Goal: Transaction & Acquisition: Purchase product/service

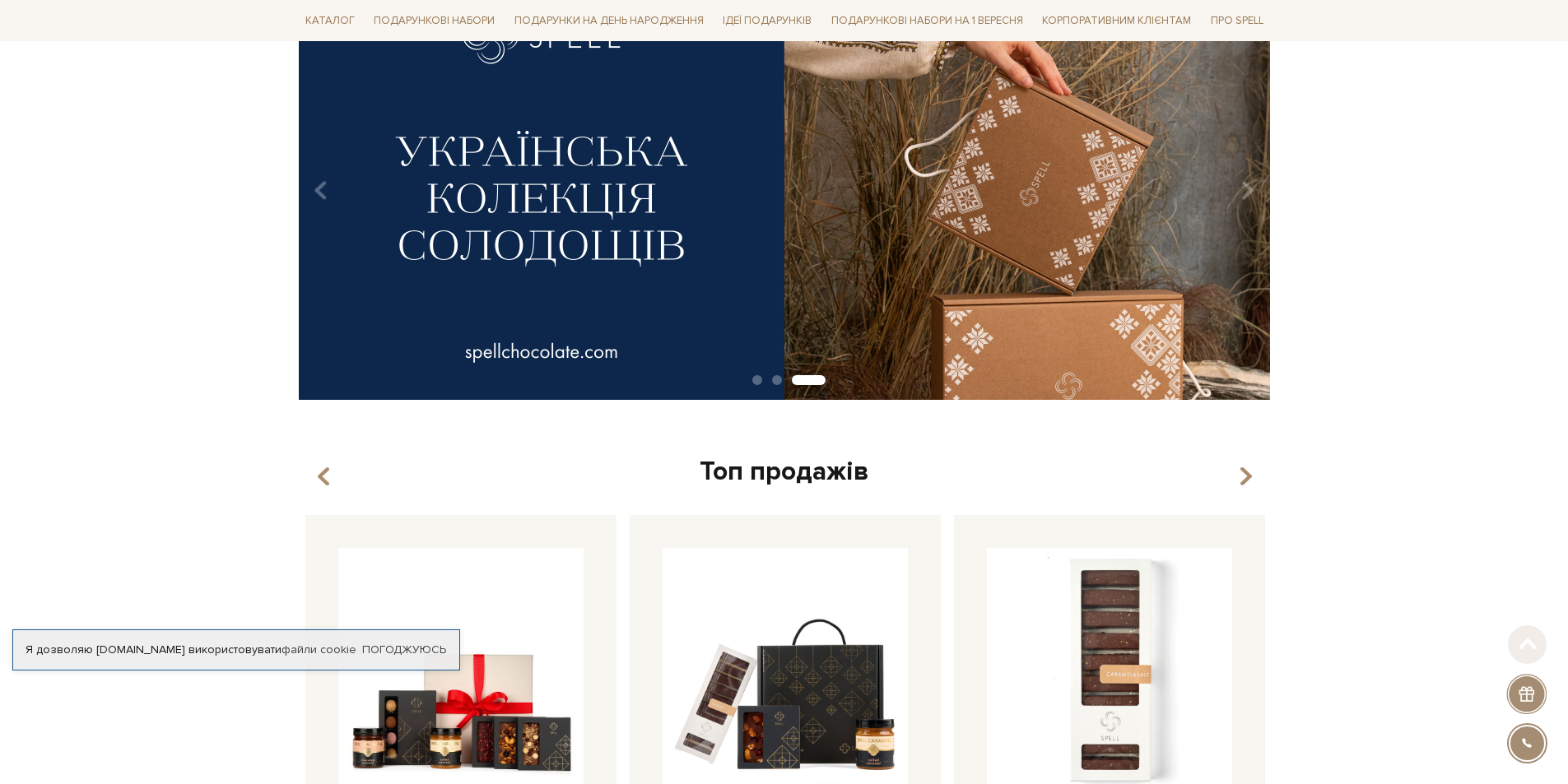
scroll to position [475, 0]
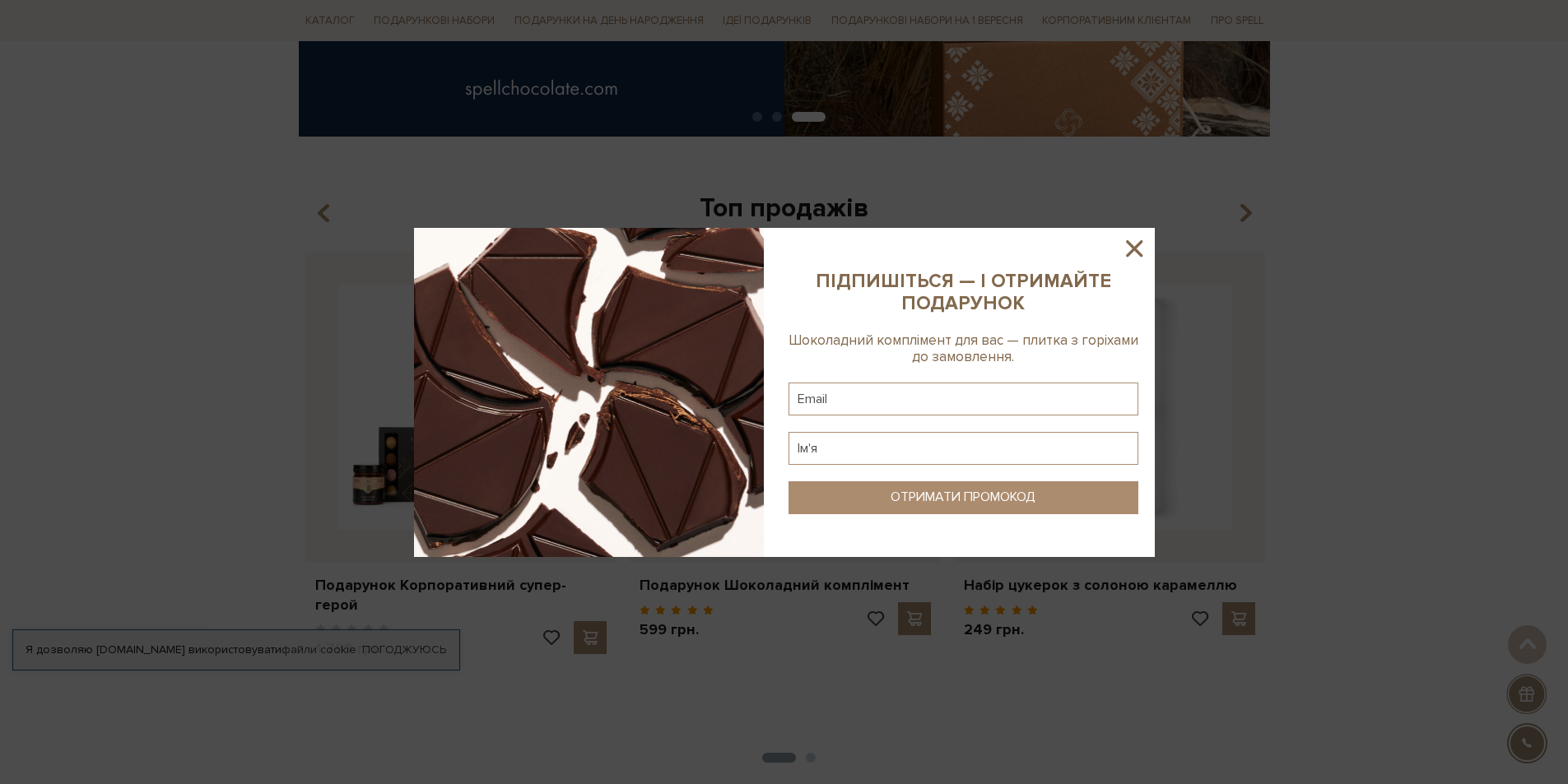
click at [1405, 283] on div at bounding box center [784, 392] width 1568 height 784
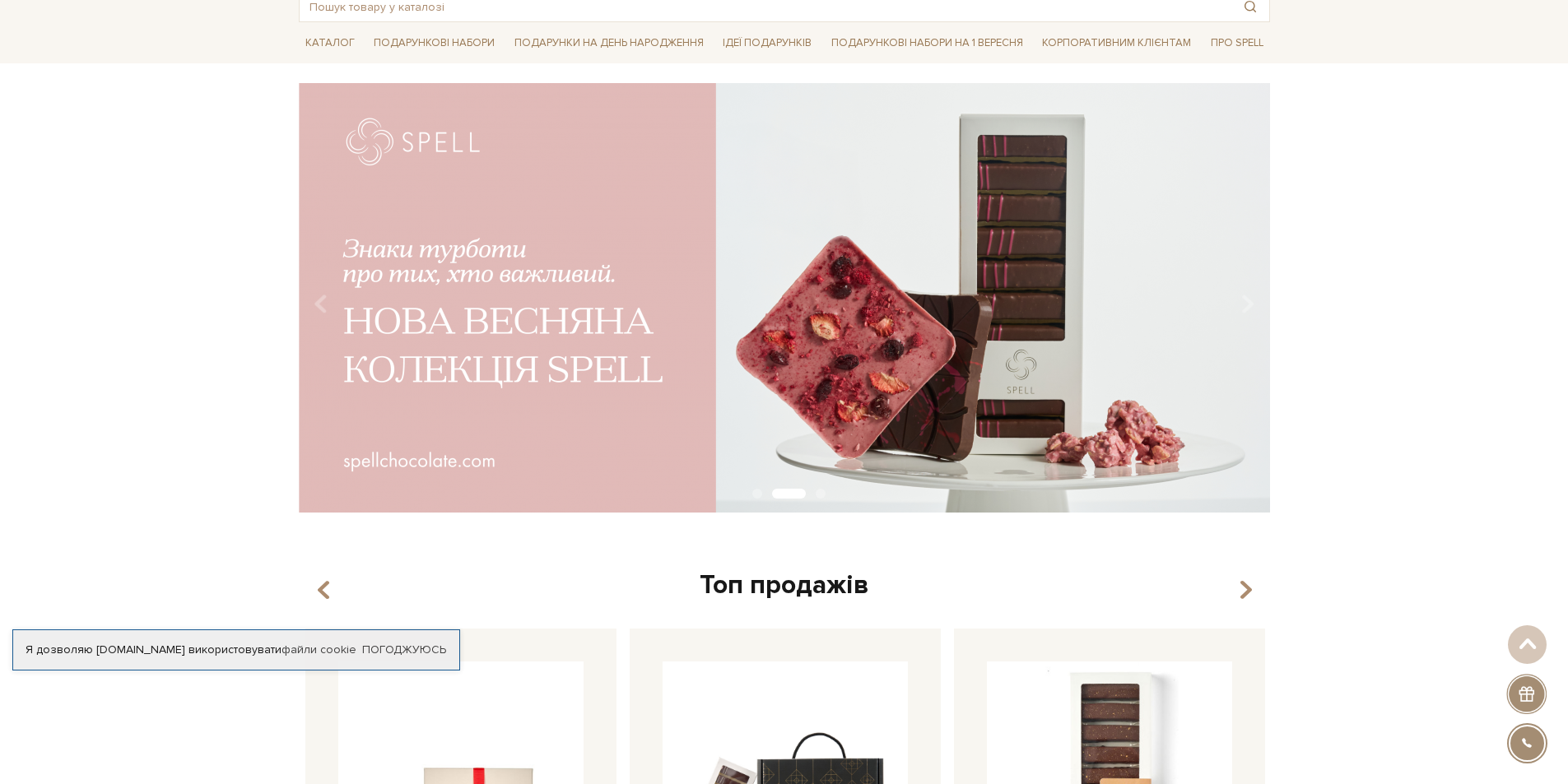
scroll to position [0, 0]
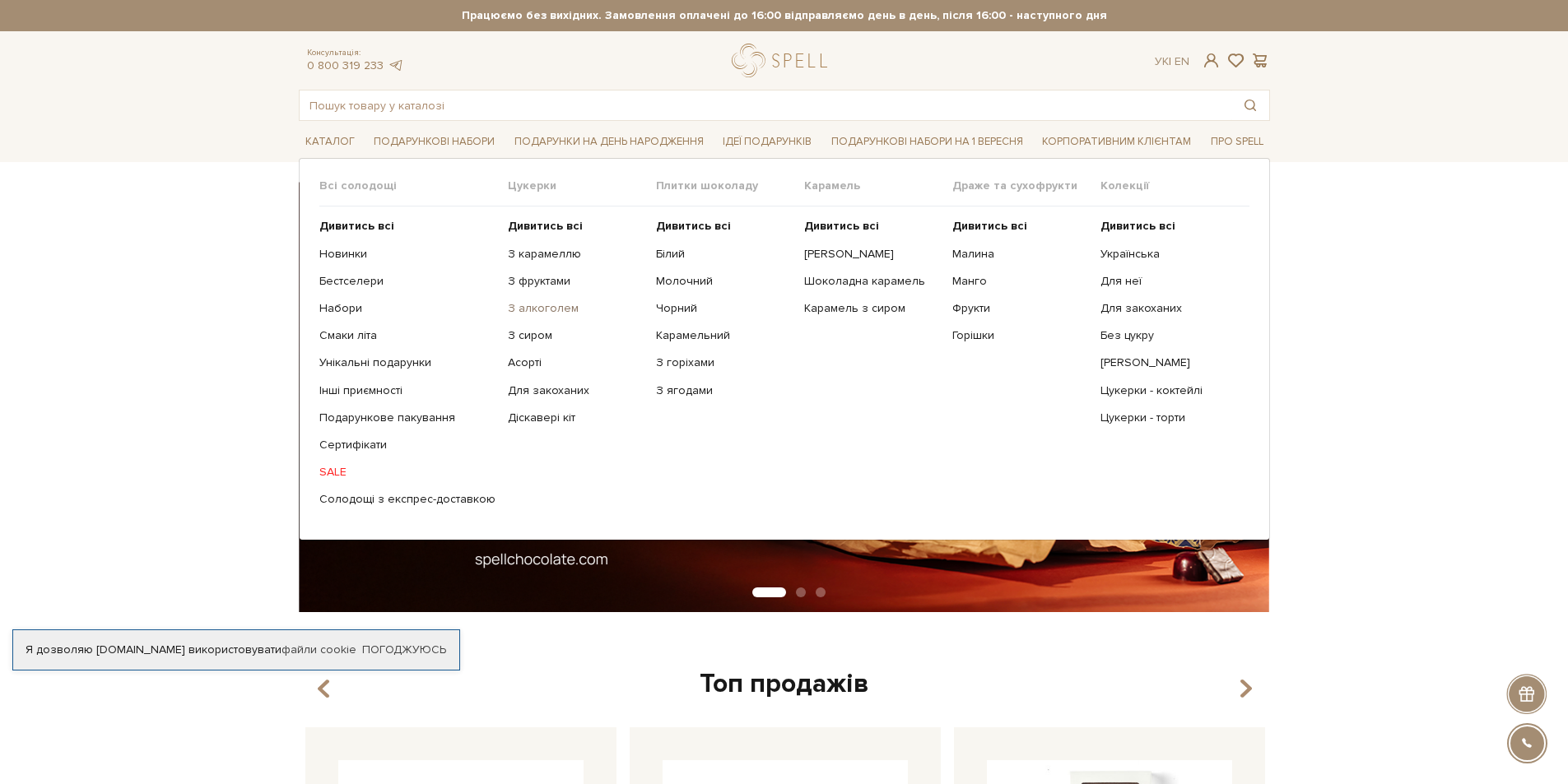
click at [534, 308] on link "З алкоголем" at bounding box center [575, 309] width 136 height 15
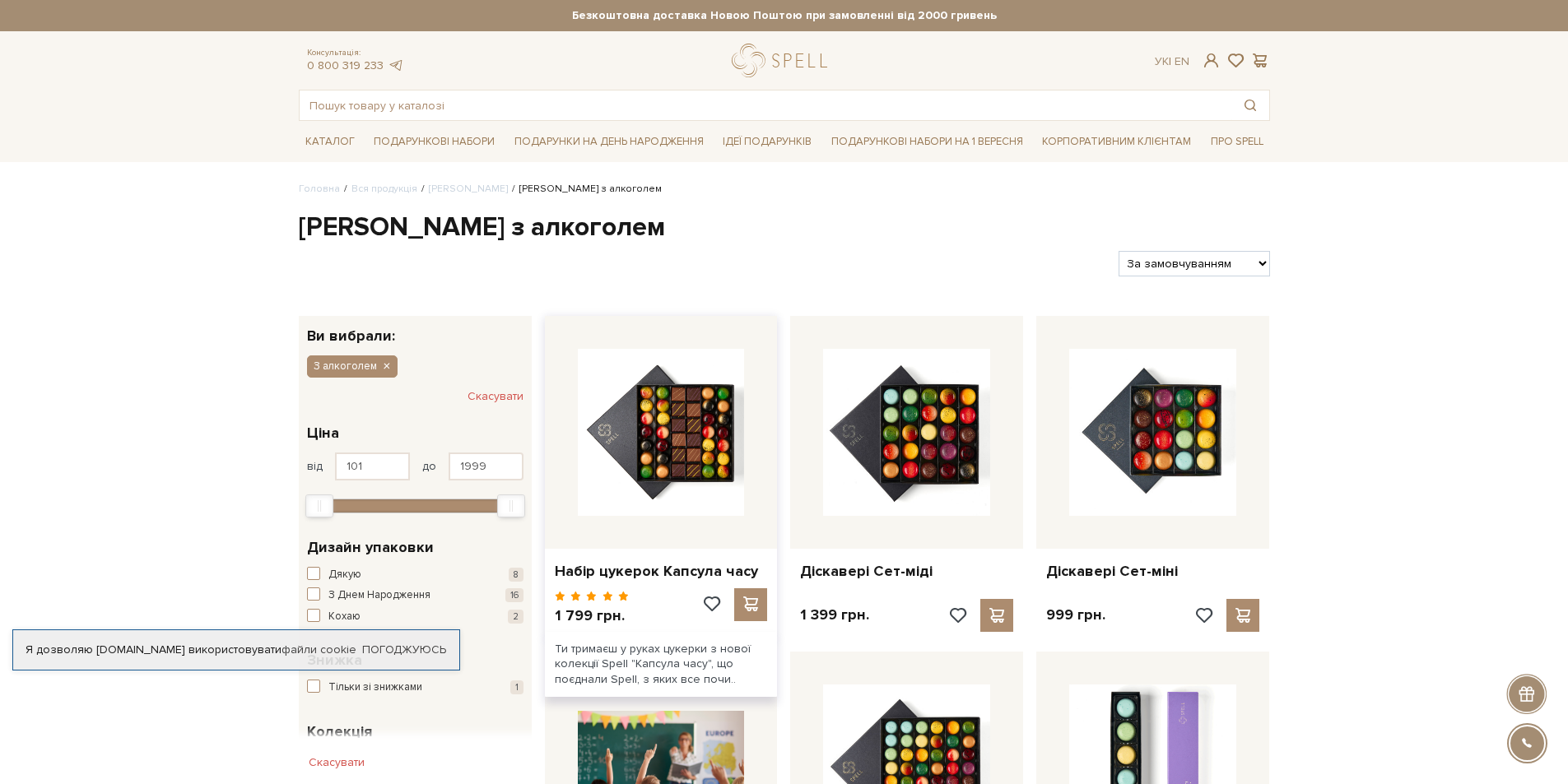
click at [684, 530] on div at bounding box center [661, 433] width 233 height 233
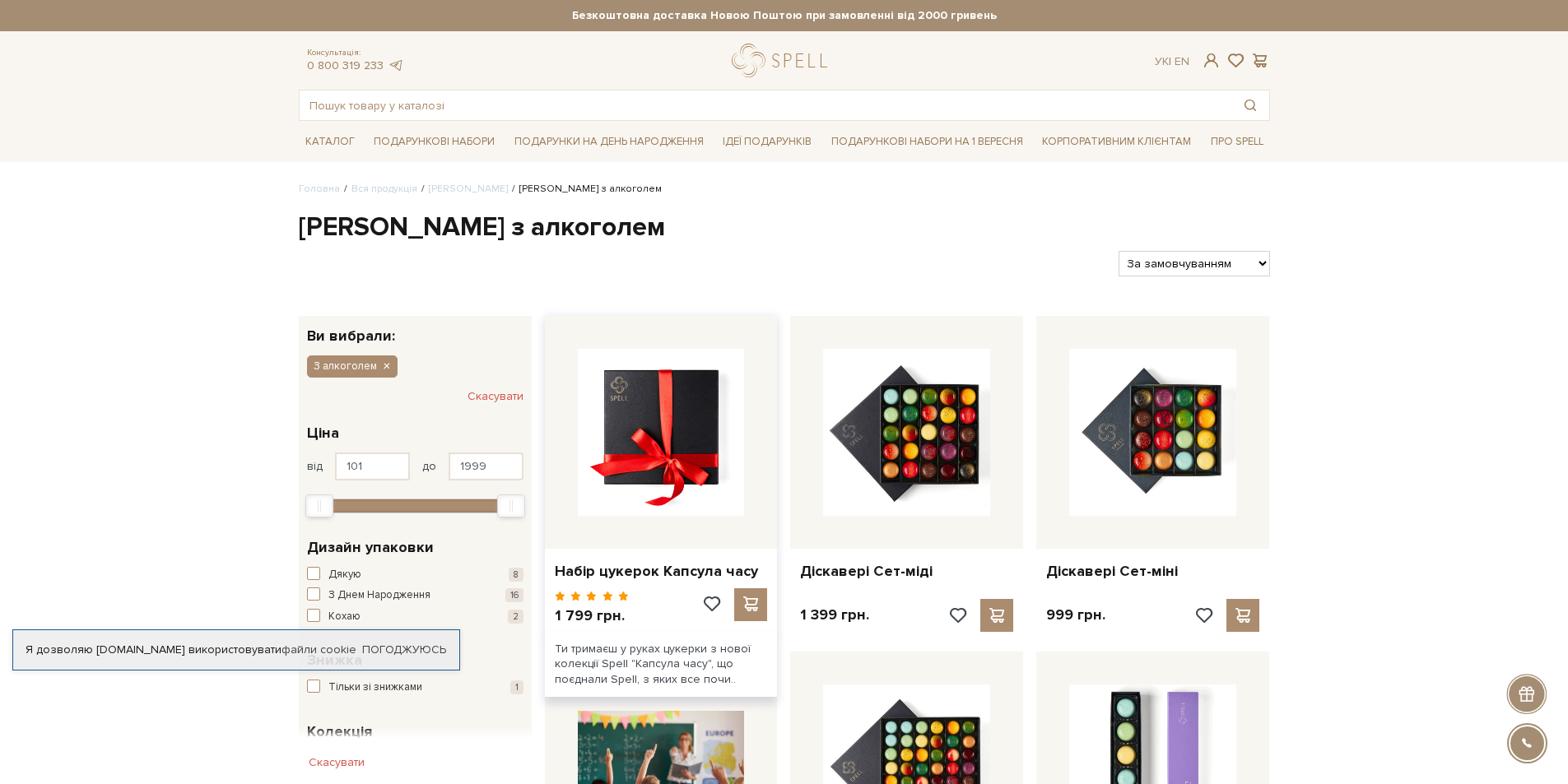
click at [691, 450] on img at bounding box center [661, 432] width 167 height 167
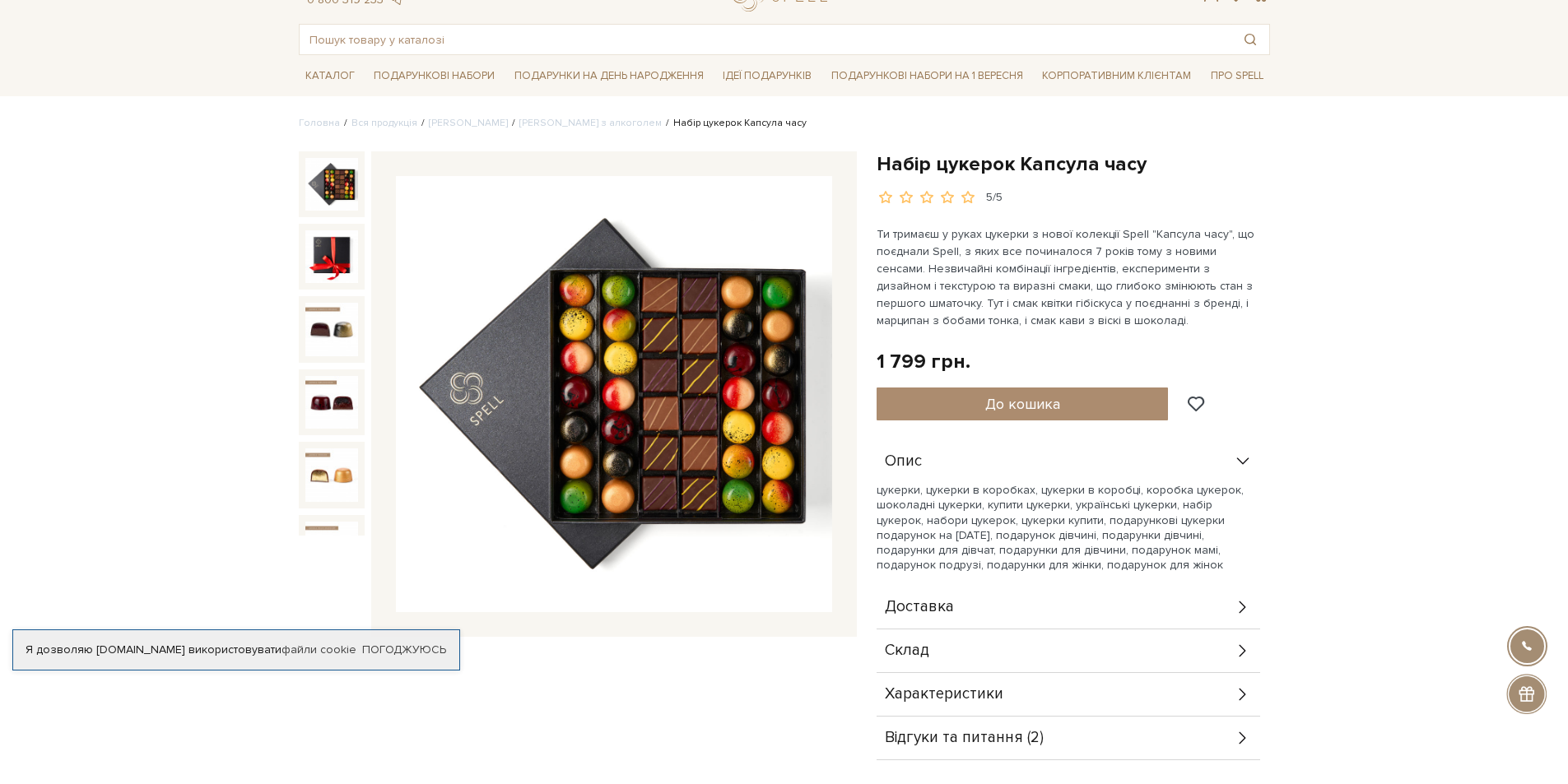
scroll to position [67, 0]
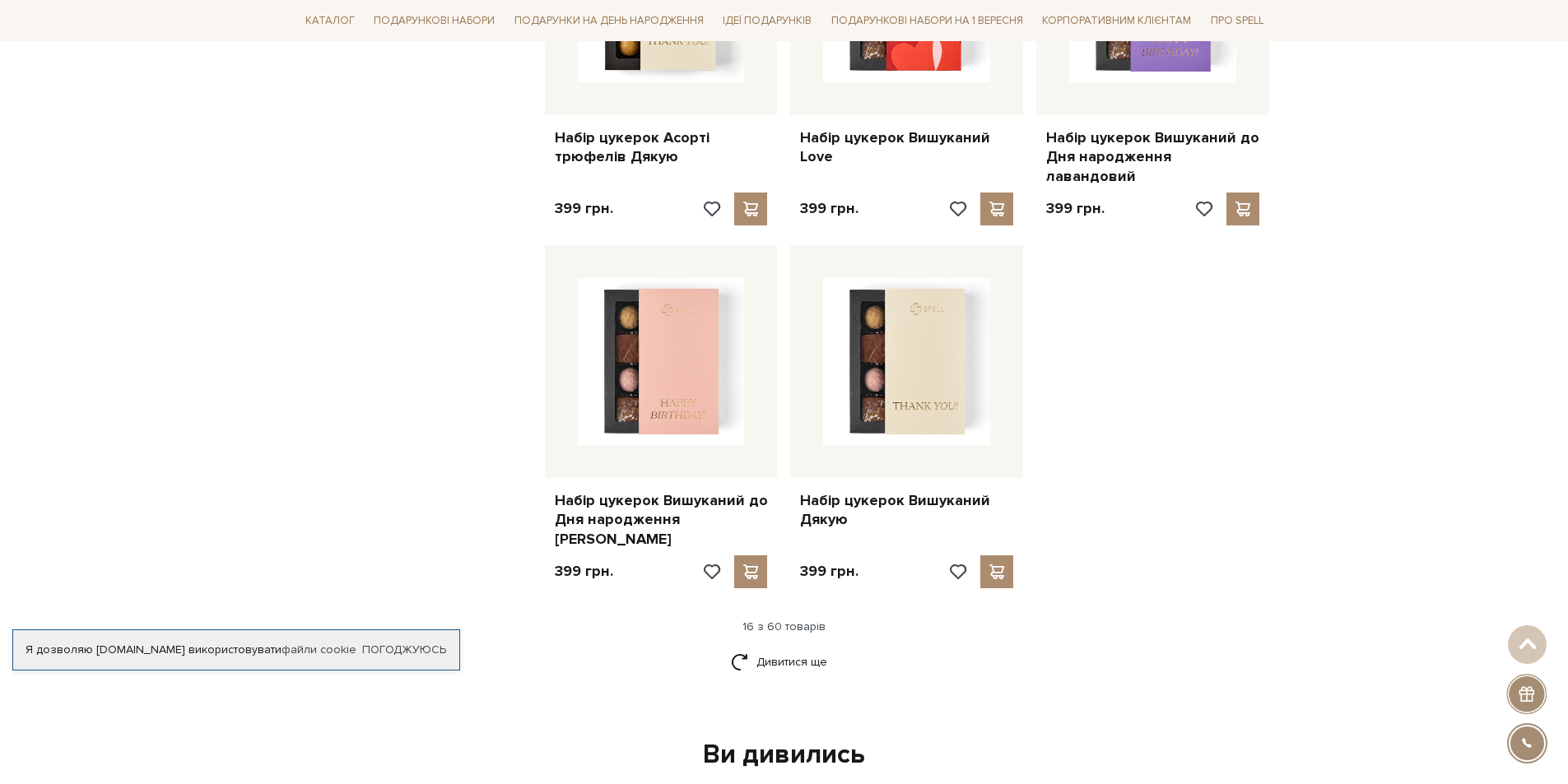
scroll to position [1886, 0]
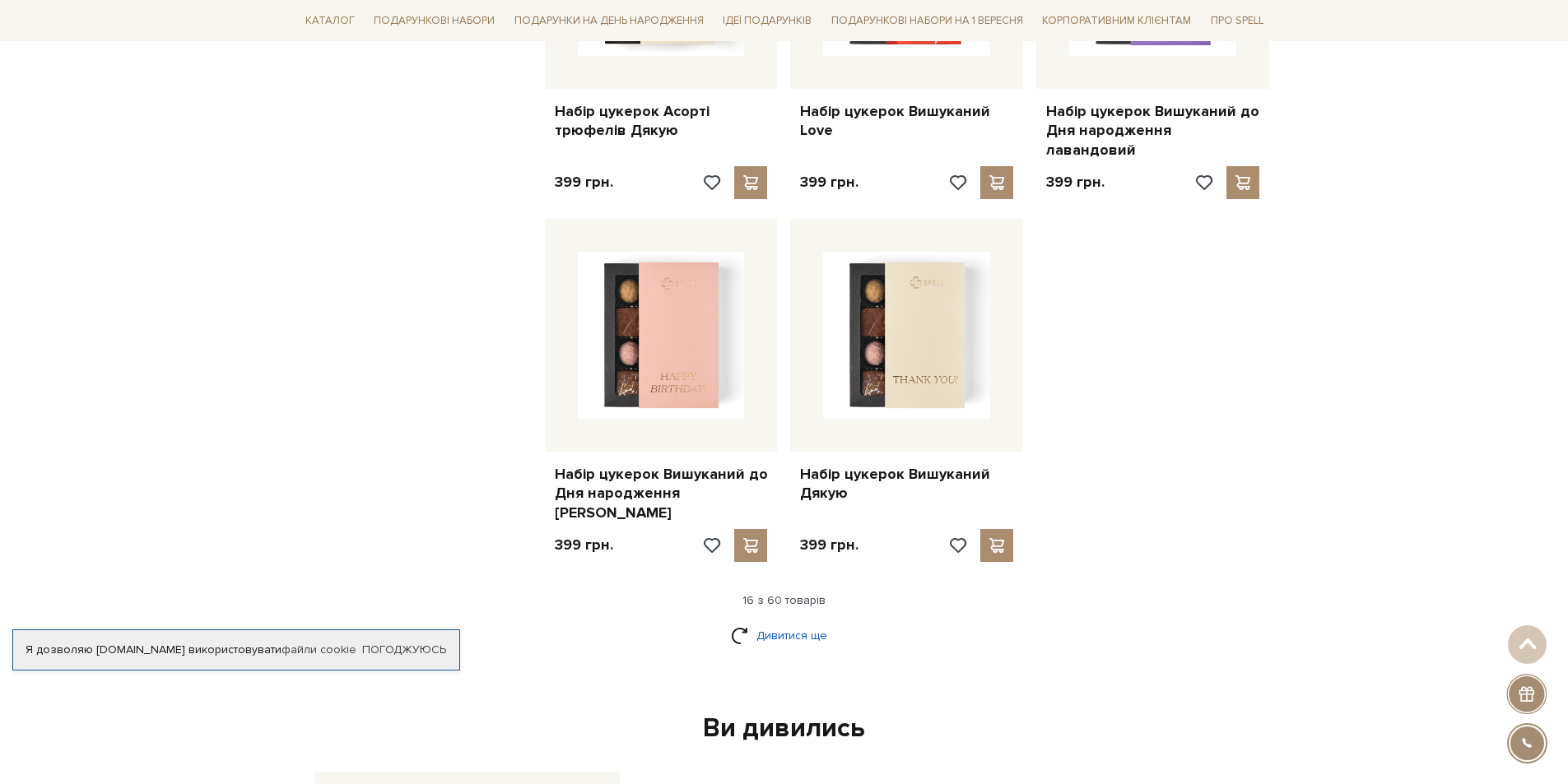
click at [775, 622] on link "Дивитися ще" at bounding box center [785, 637] width 107 height 29
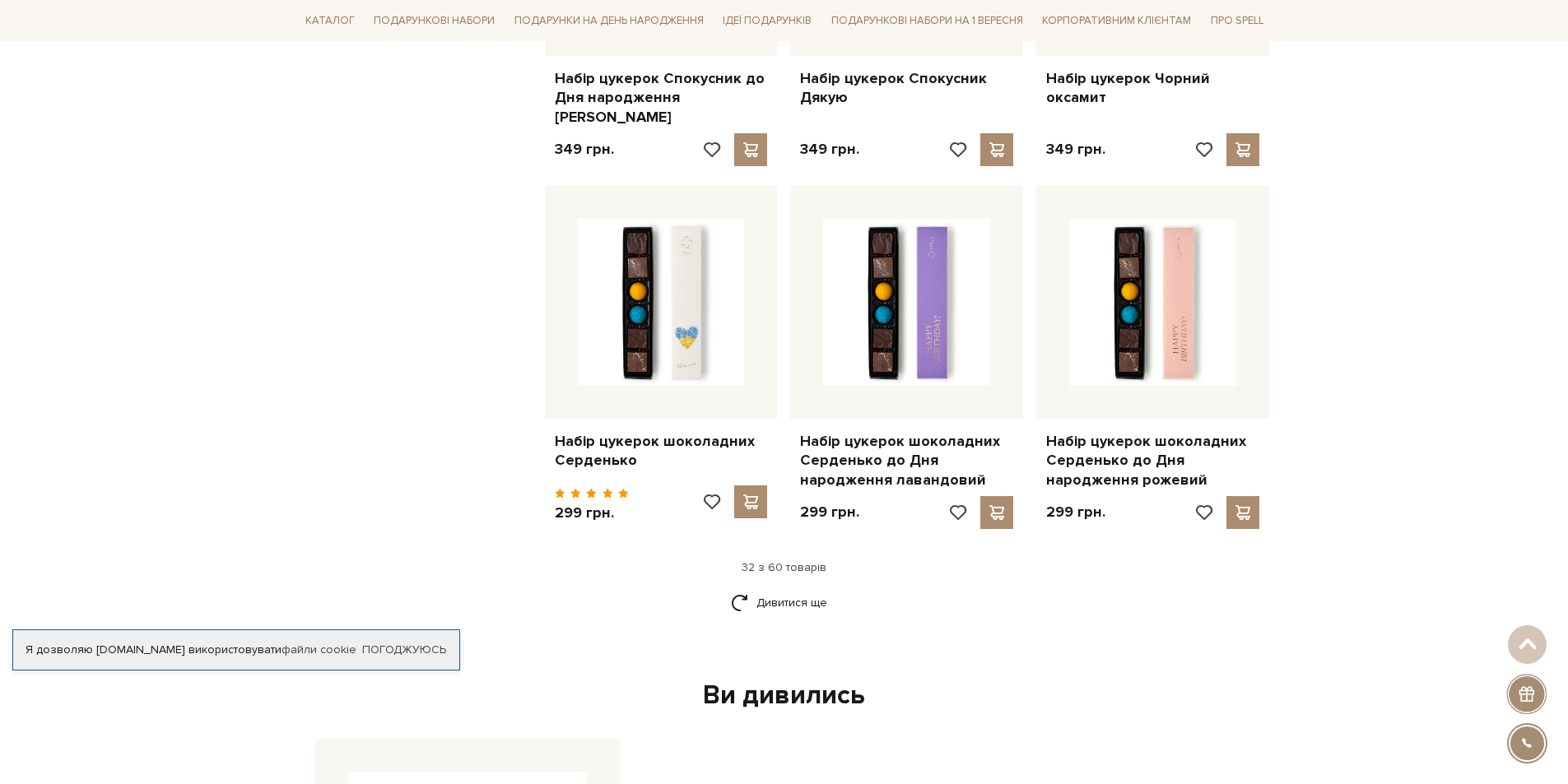
scroll to position [3606, 0]
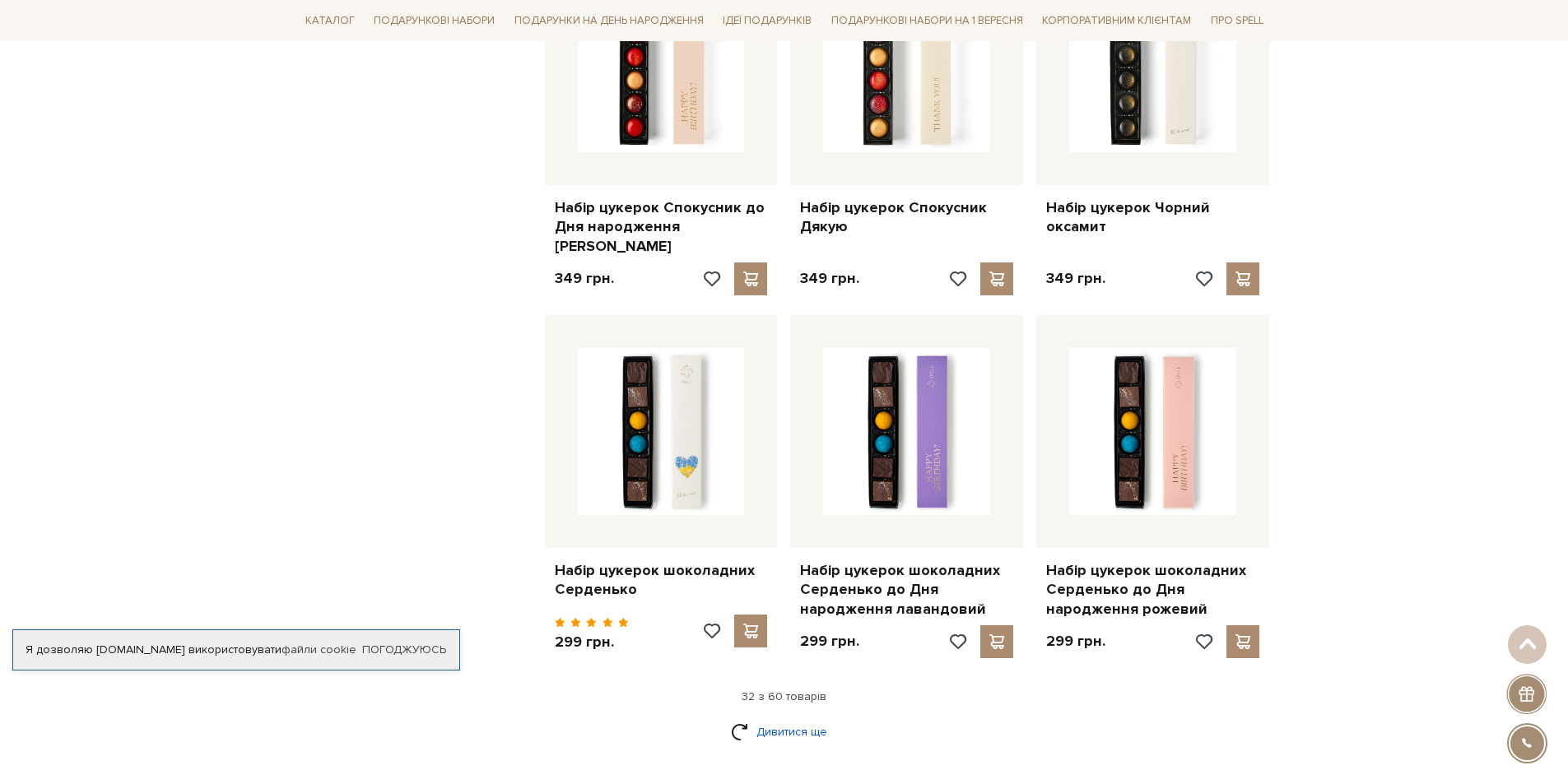
click at [776, 718] on link "Дивитися ще" at bounding box center [785, 732] width 107 height 29
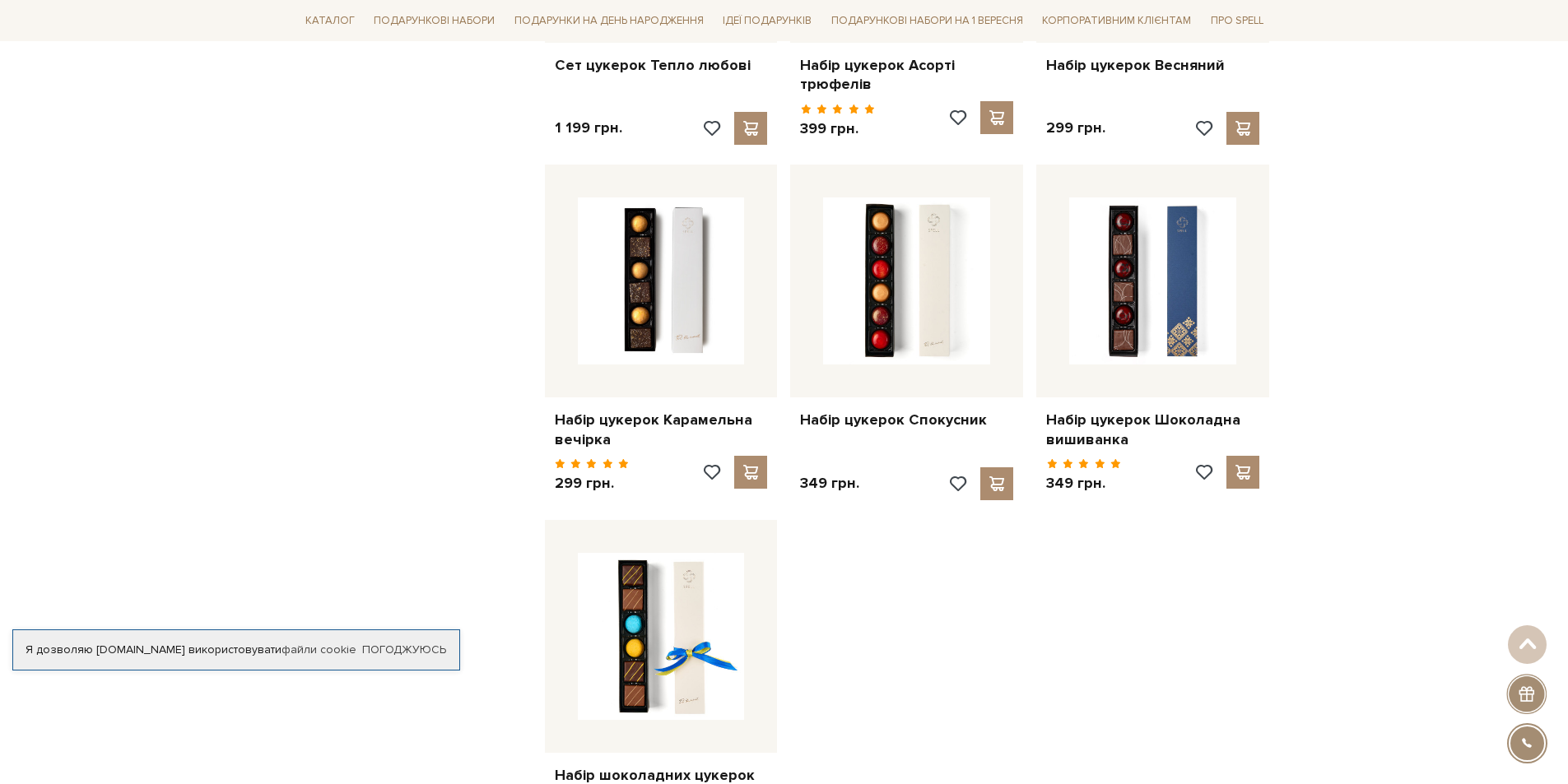
scroll to position [5801, 0]
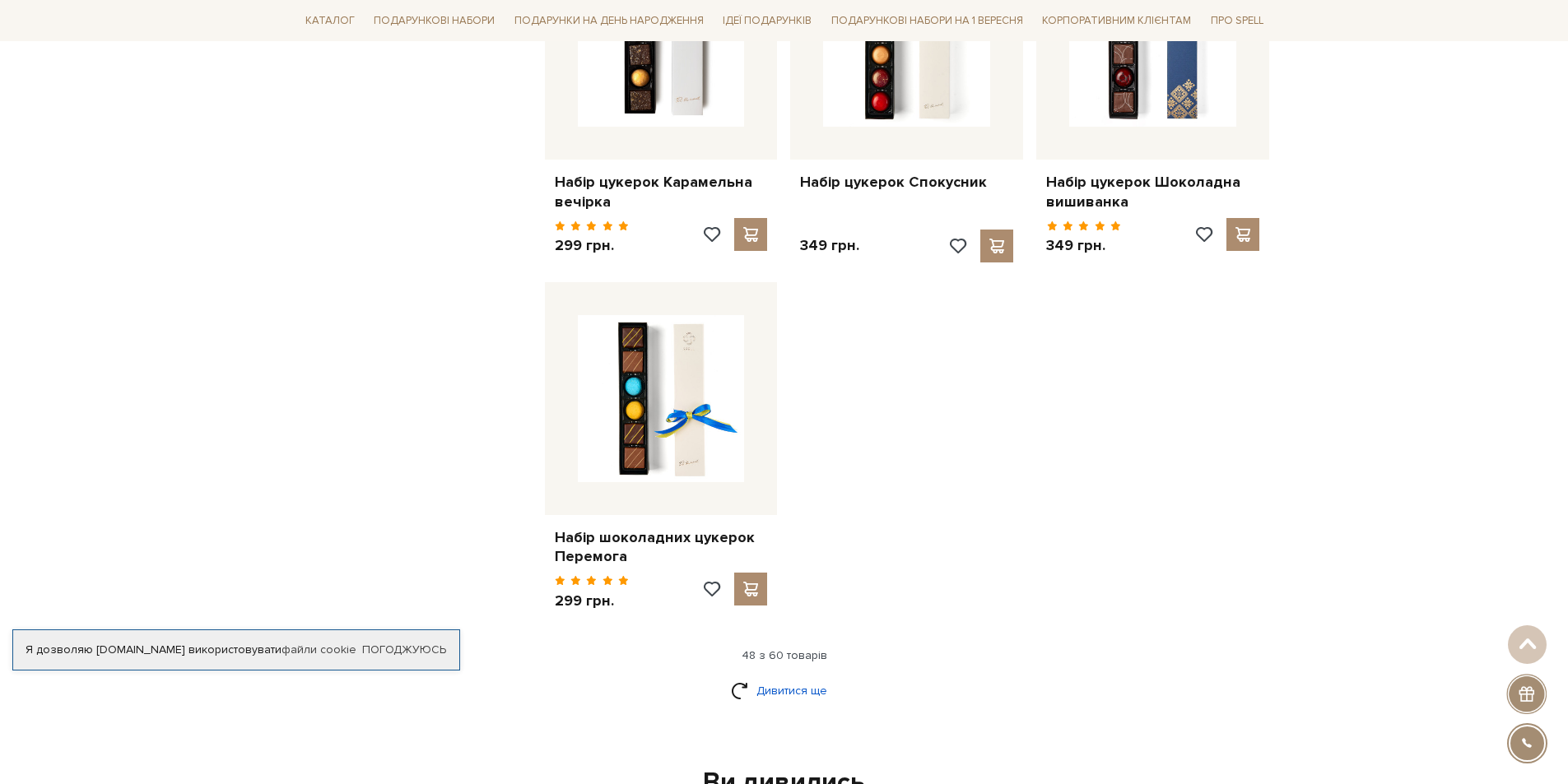
click at [758, 677] on div "Дивитися ще" at bounding box center [784, 701] width 984 height 49
click at [753, 677] on link "Дивитися ще" at bounding box center [785, 691] width 107 height 29
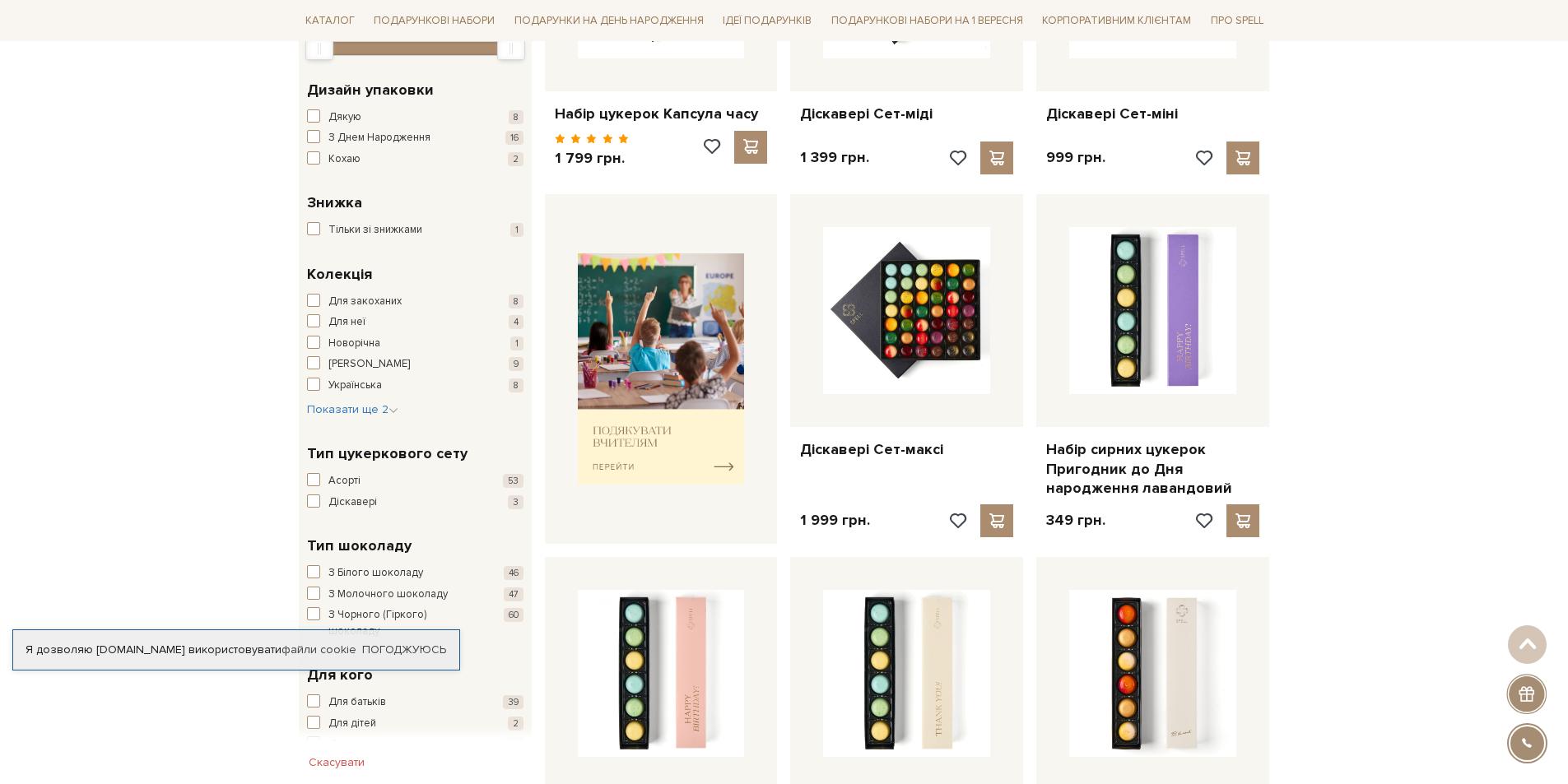
scroll to position [0, 0]
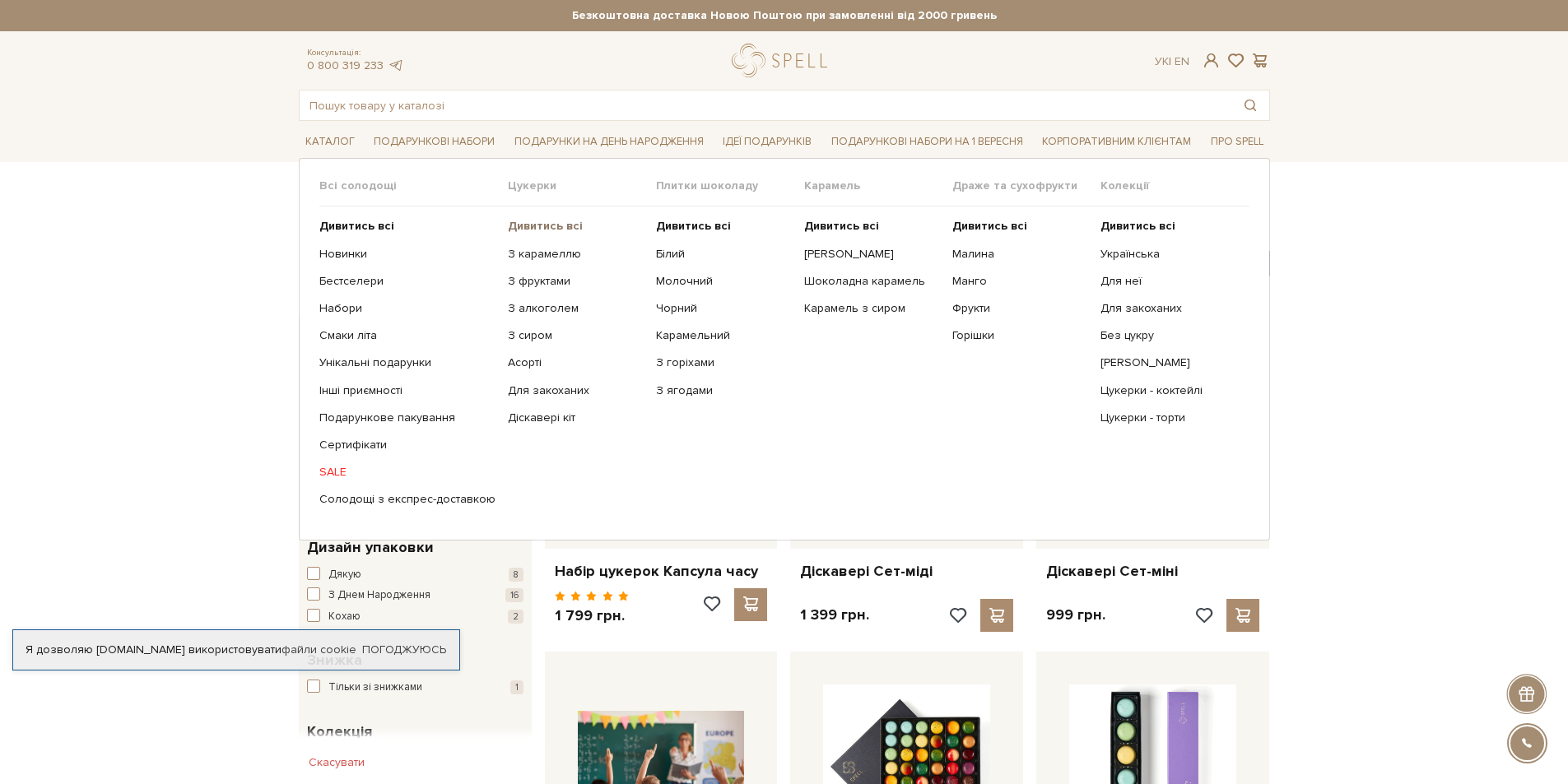
click at [556, 229] on b "Дивитись всі" at bounding box center [545, 226] width 75 height 14
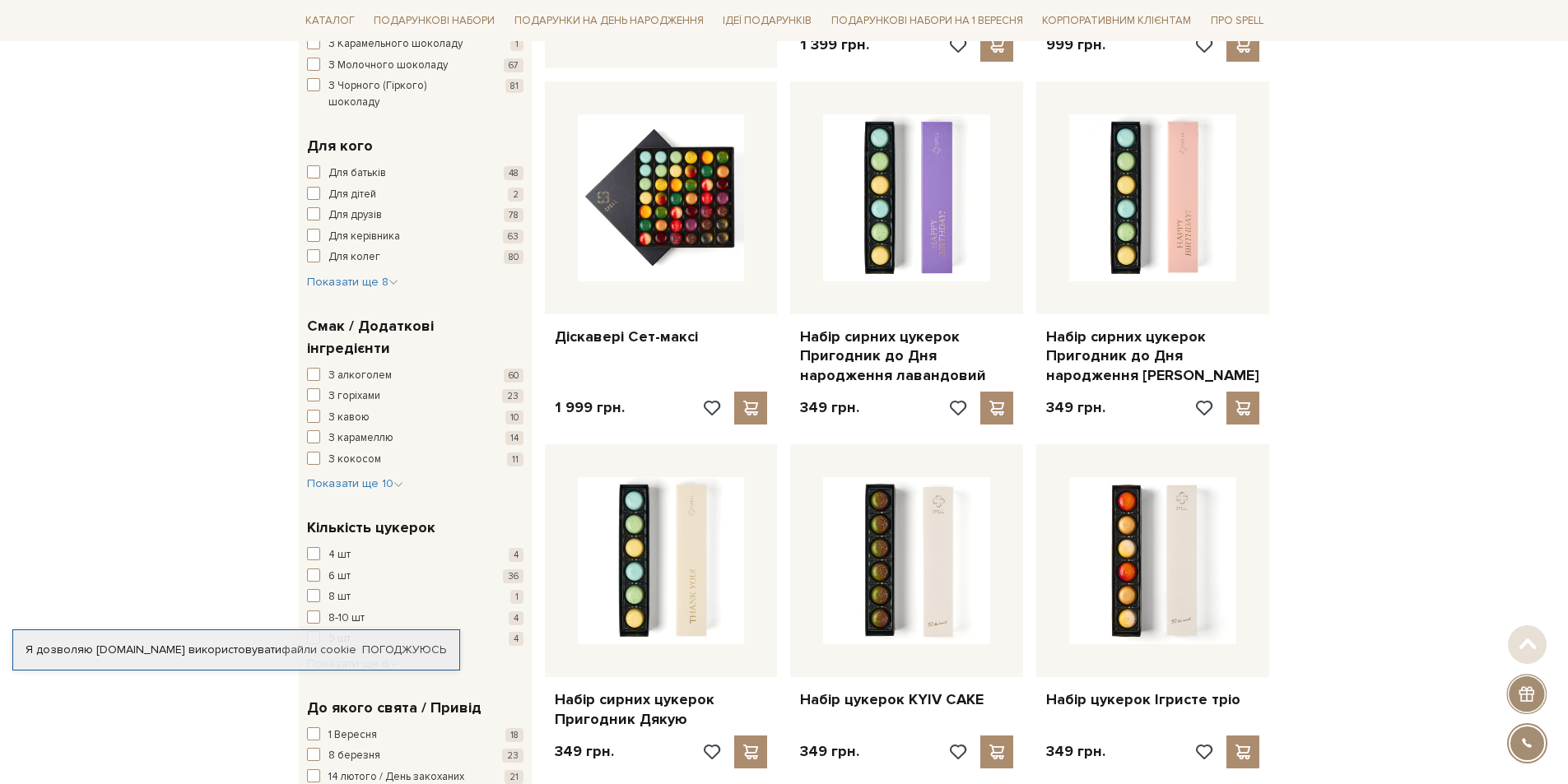
drag, startPoint x: 1580, startPoint y: 206, endPoint x: 1580, endPoint y: 256, distance: 50.0
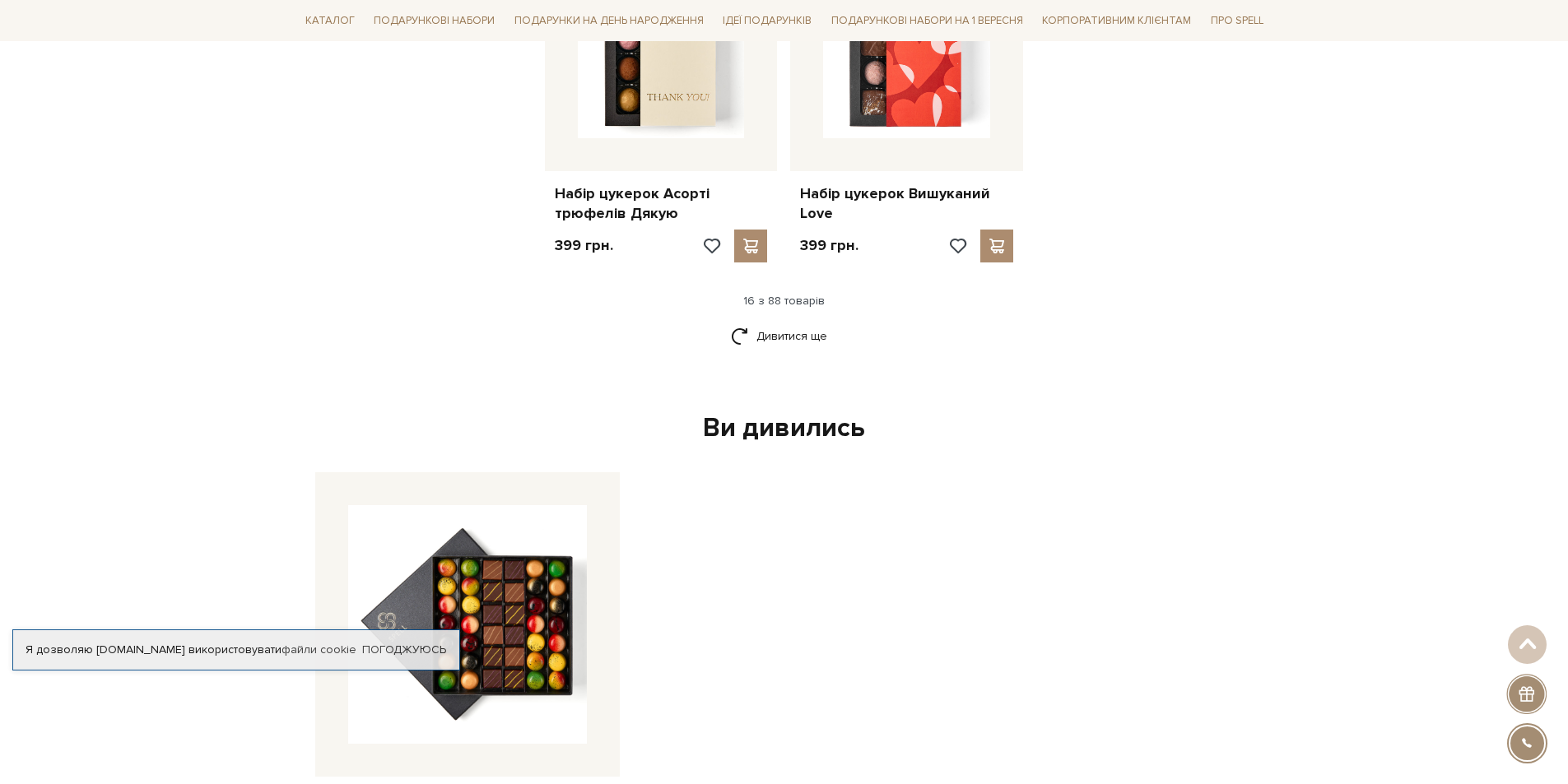
scroll to position [2113, 0]
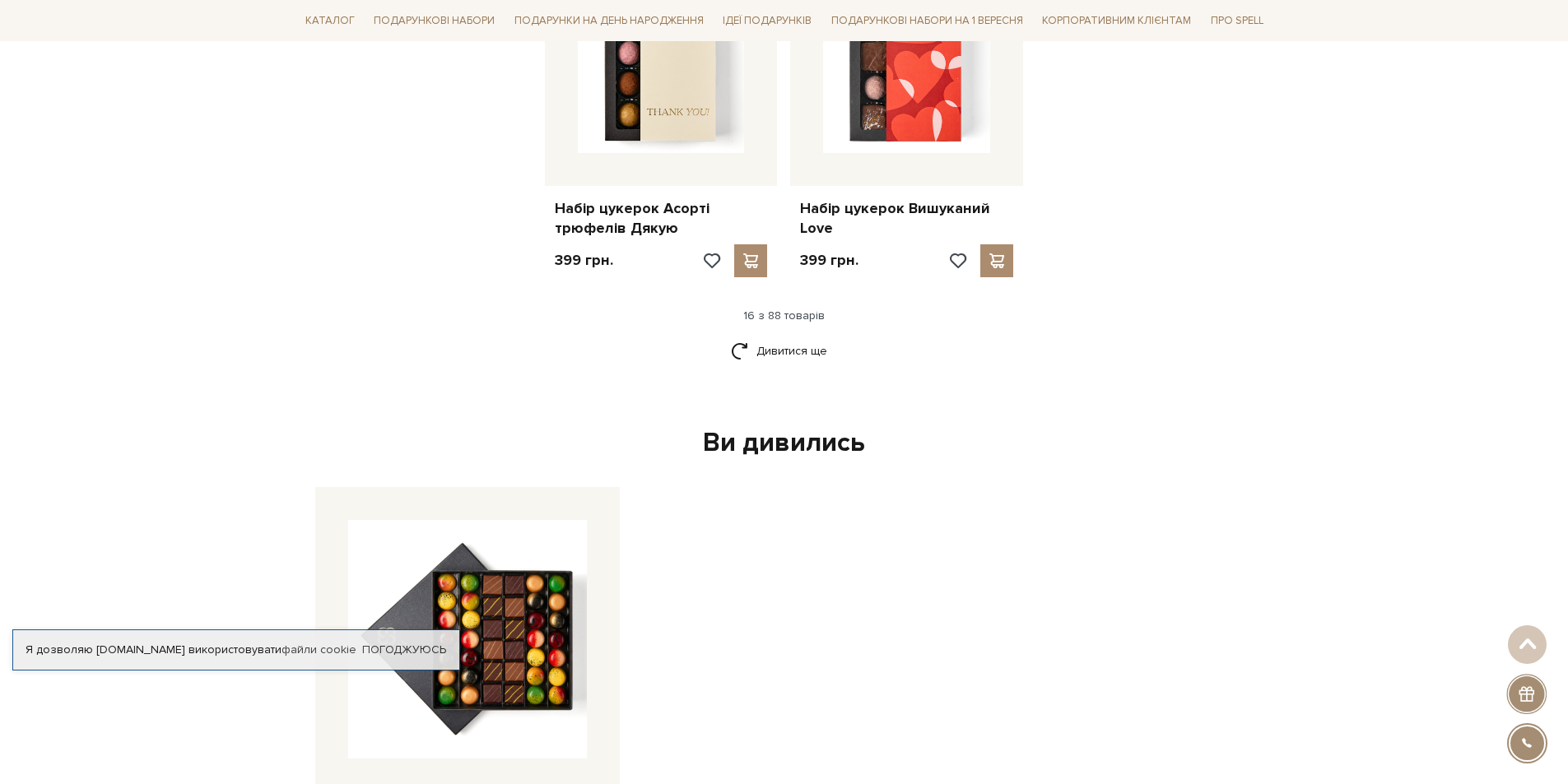
click at [730, 352] on div "Дивитися ще" at bounding box center [784, 361] width 984 height 49
click at [737, 349] on link "Дивитися ще" at bounding box center [785, 351] width 107 height 29
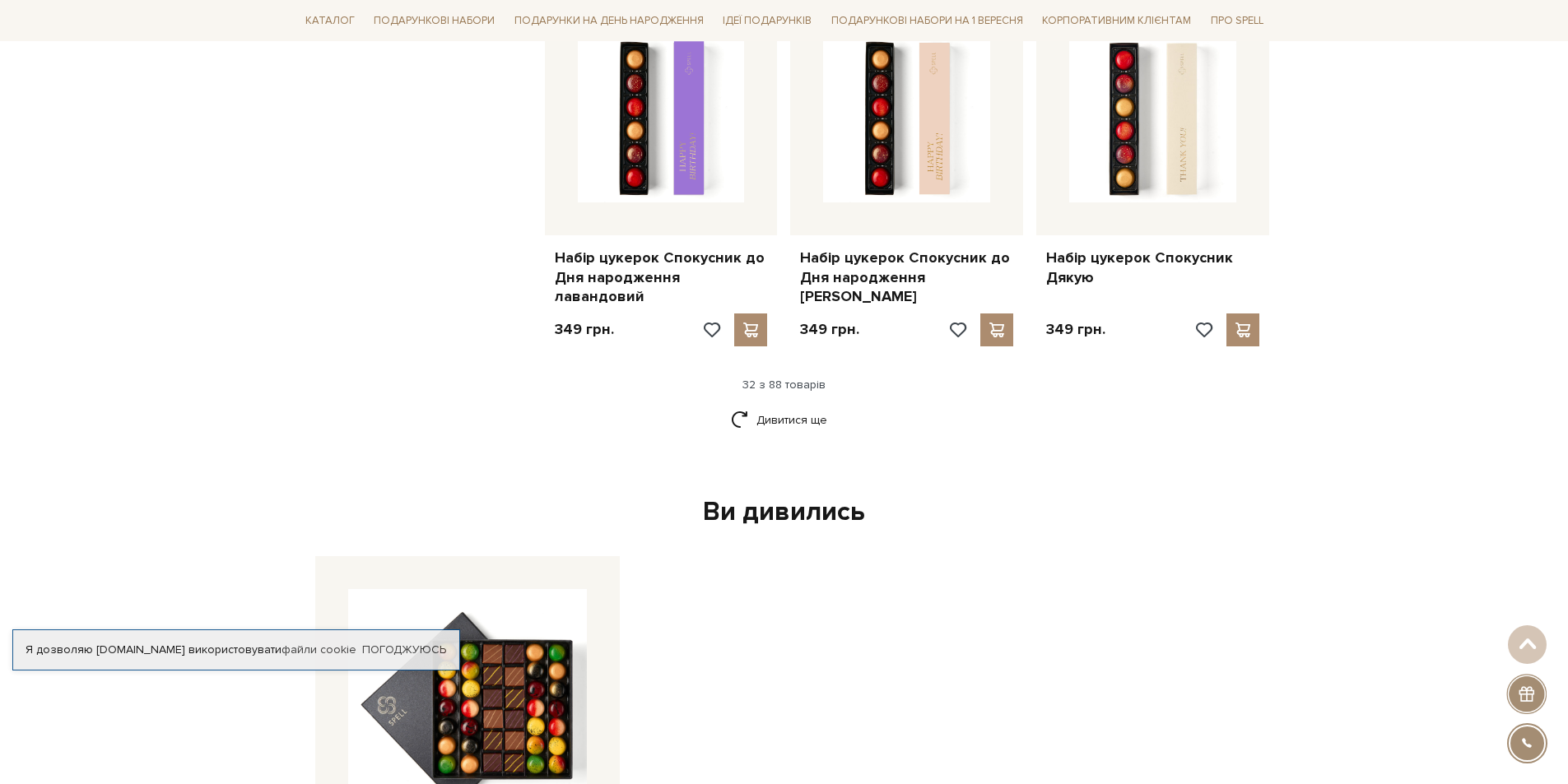
scroll to position [3895, 0]
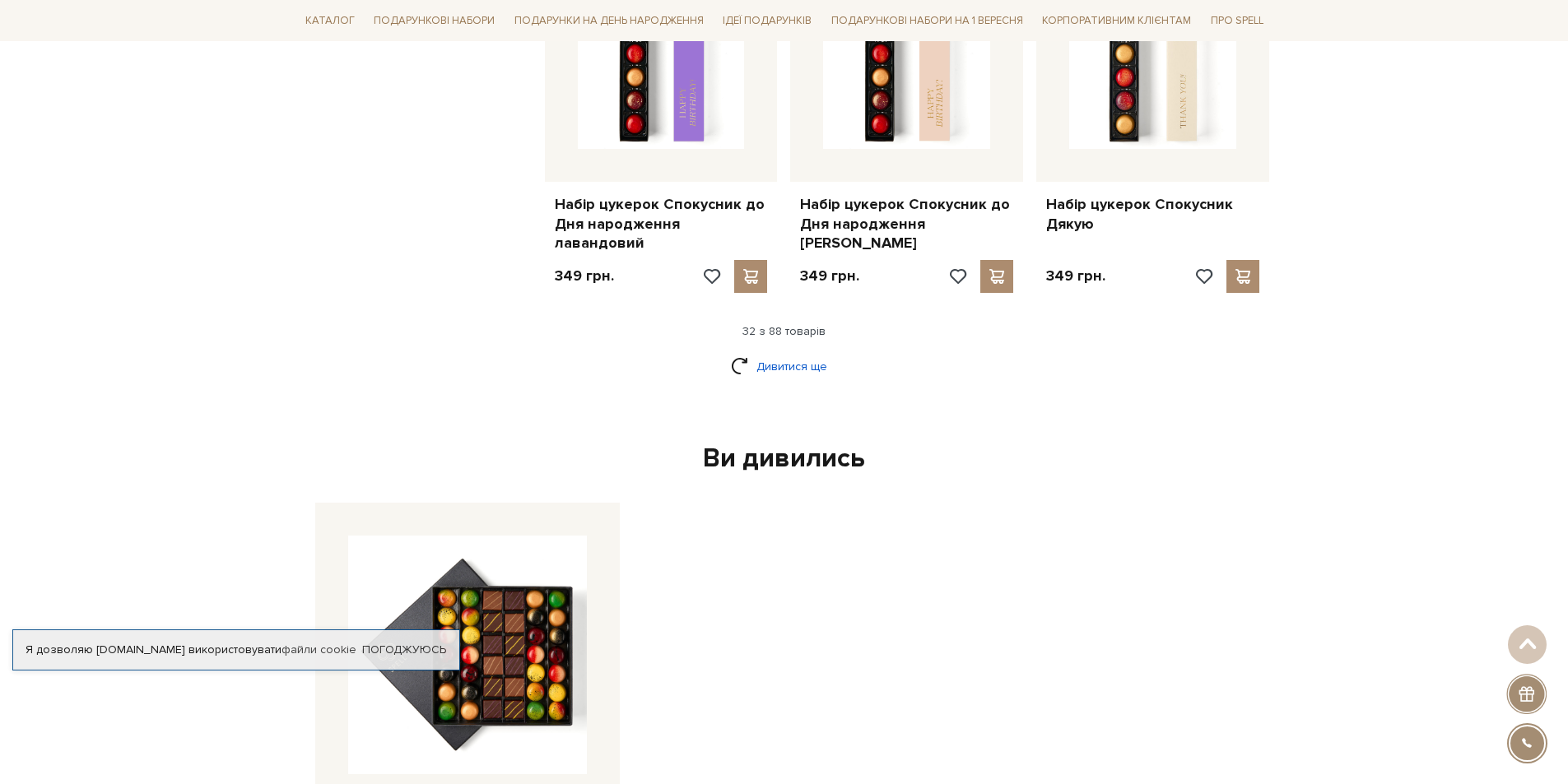
click at [784, 352] on link "Дивитися ще" at bounding box center [785, 367] width 107 height 29
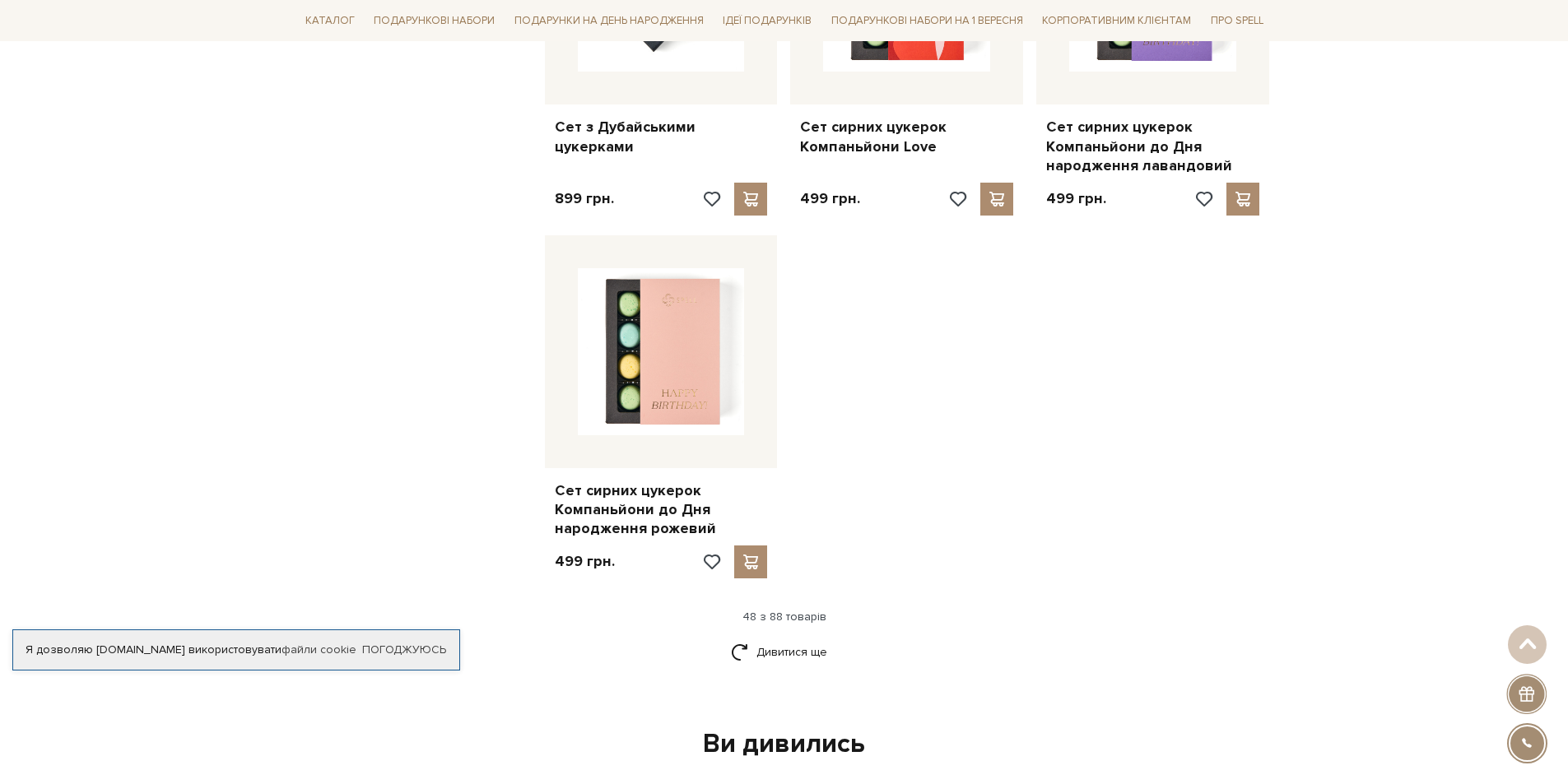
scroll to position [5805, 0]
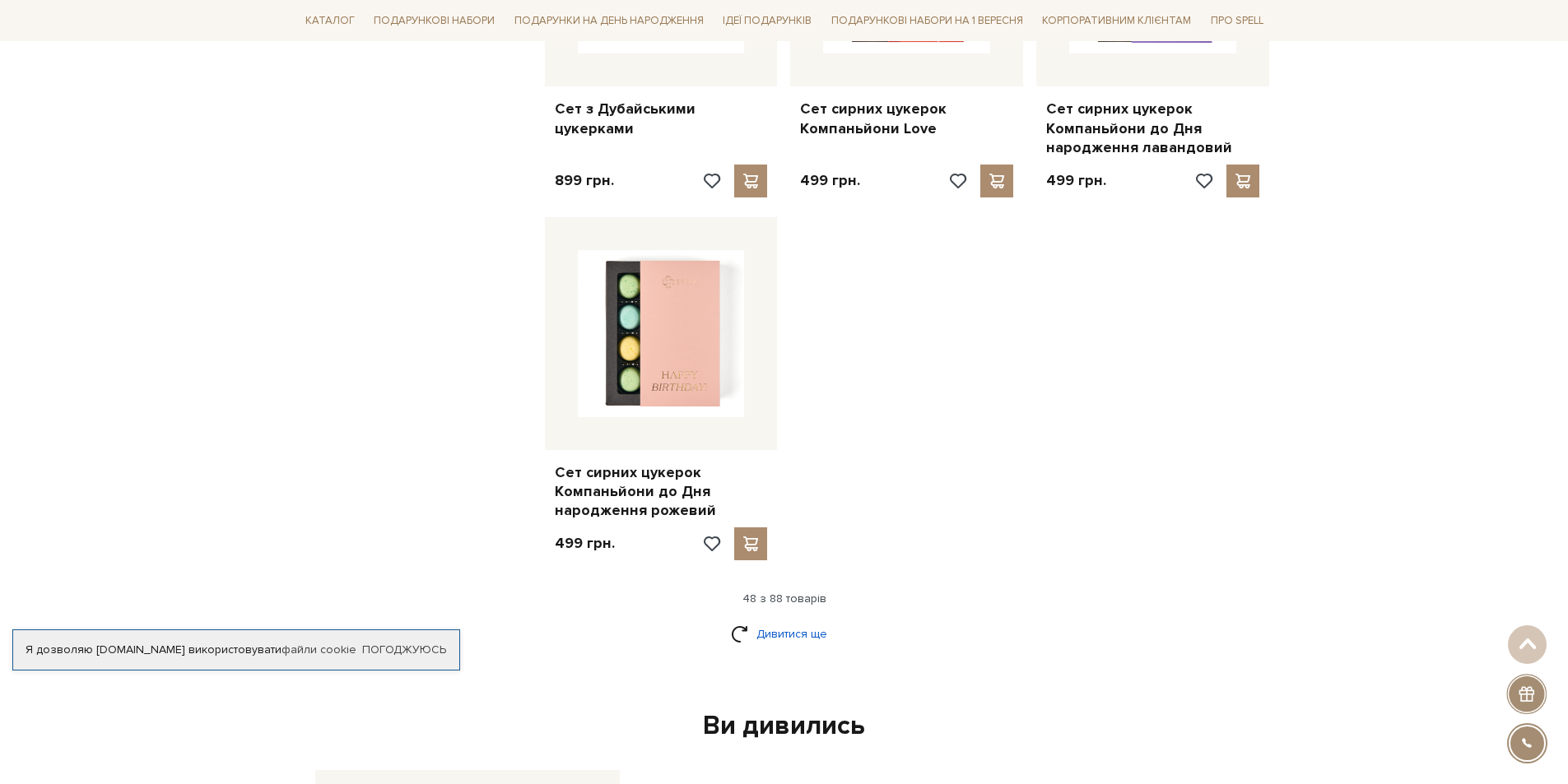
click at [790, 620] on link "Дивитися ще" at bounding box center [785, 635] width 107 height 29
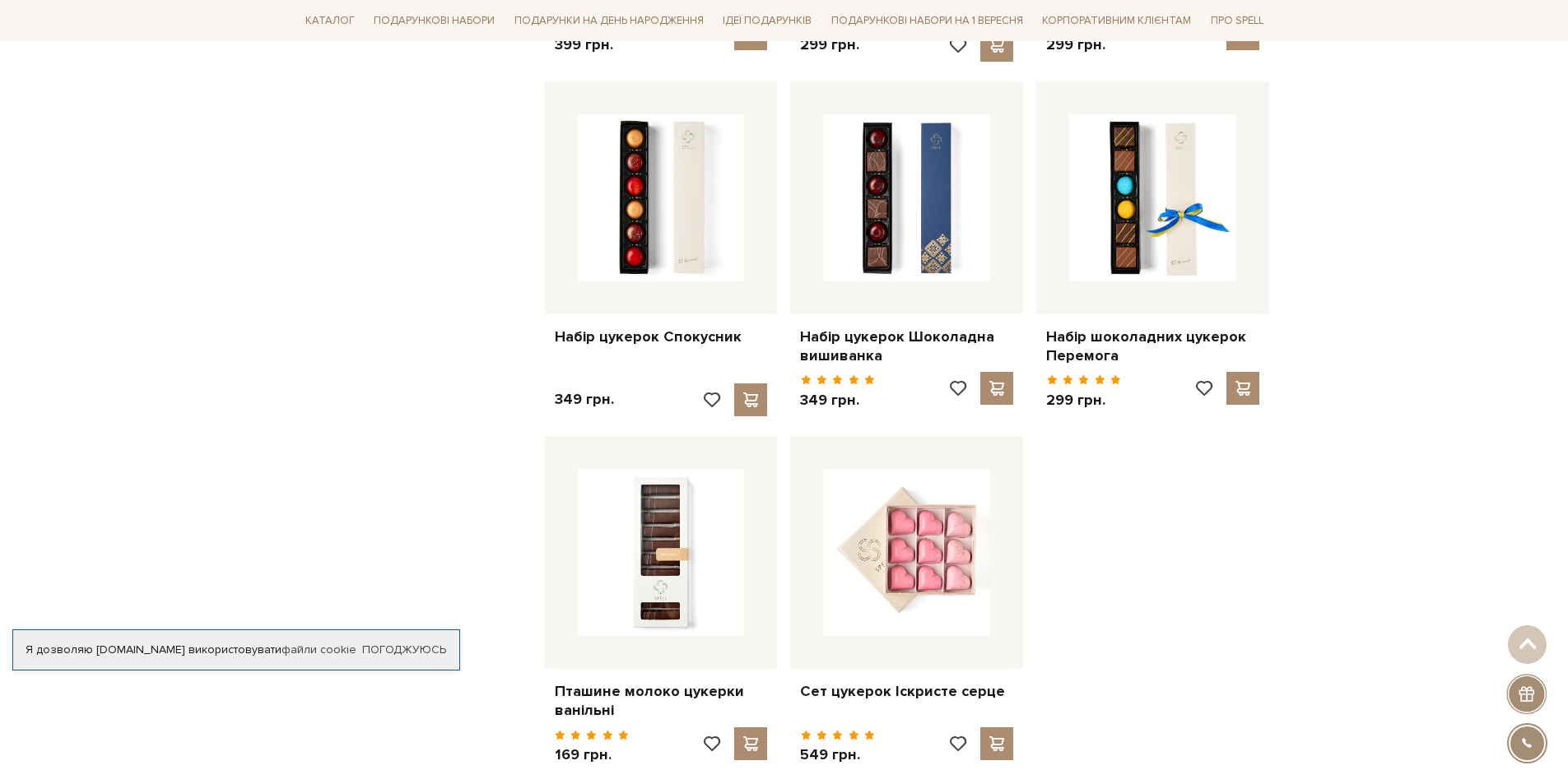
scroll to position [7748, 0]
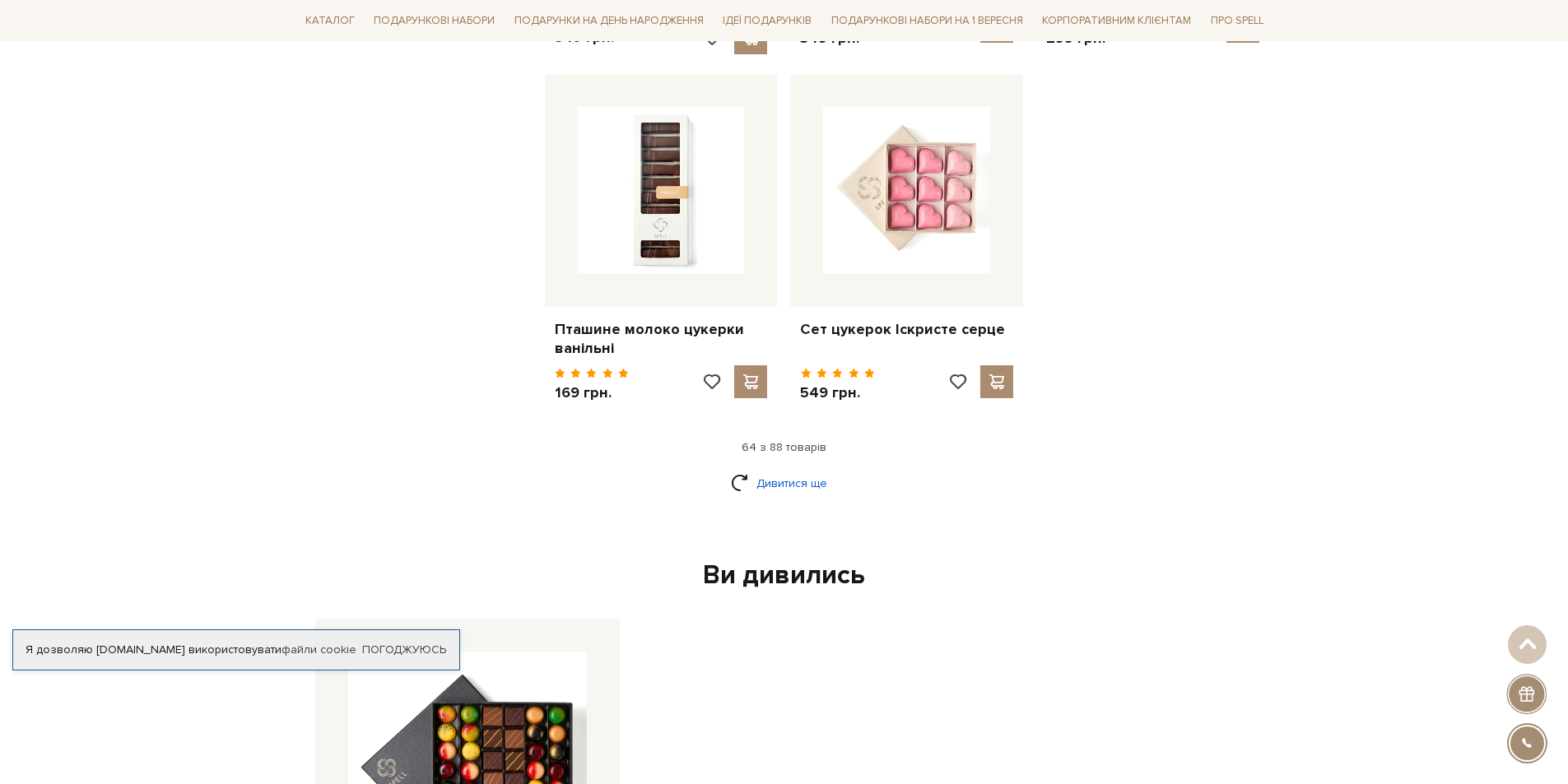
click at [794, 470] on link "Дивитися ще" at bounding box center [785, 484] width 107 height 29
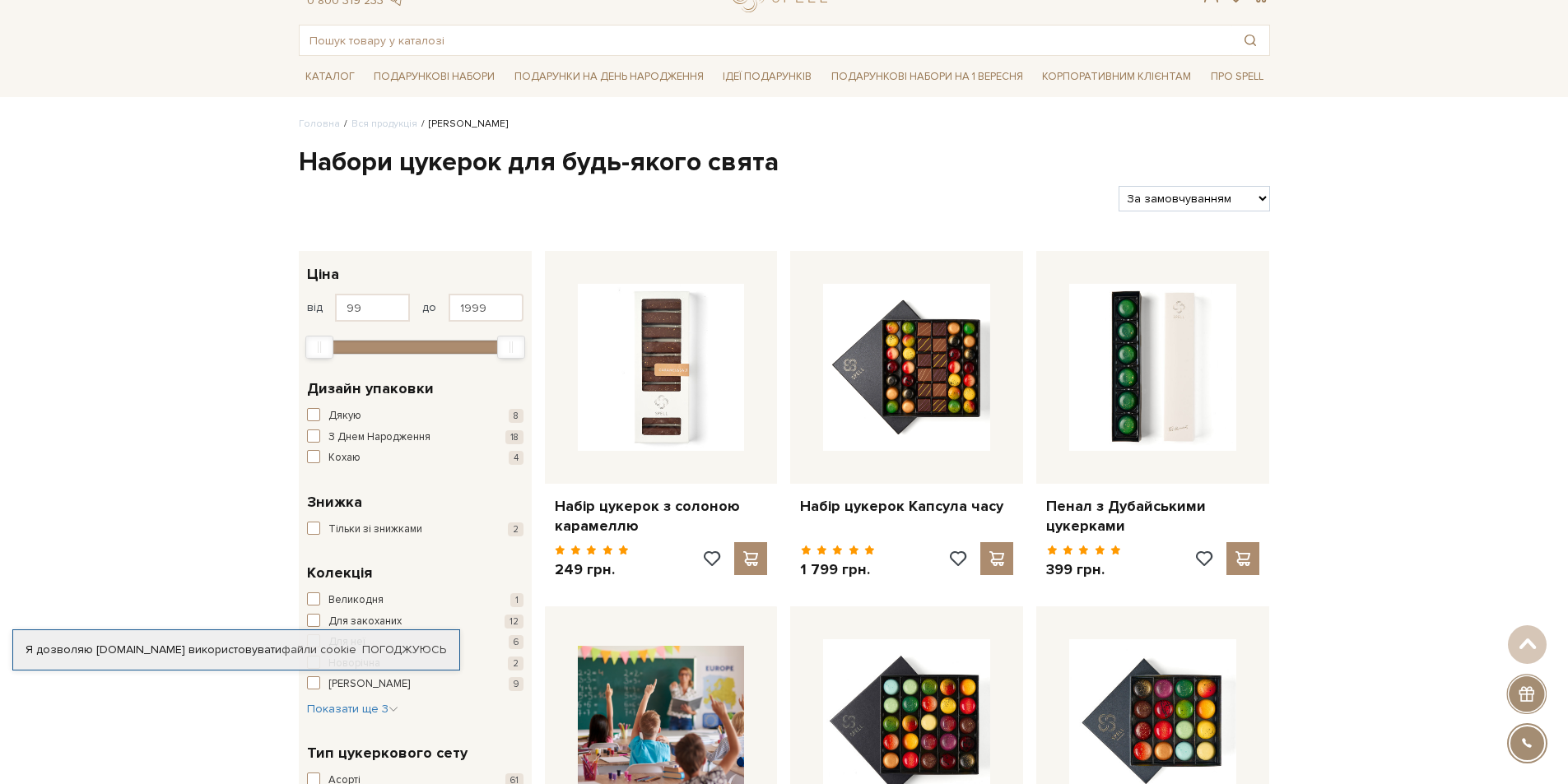
scroll to position [52, 0]
